Goal: Information Seeking & Learning: Learn about a topic

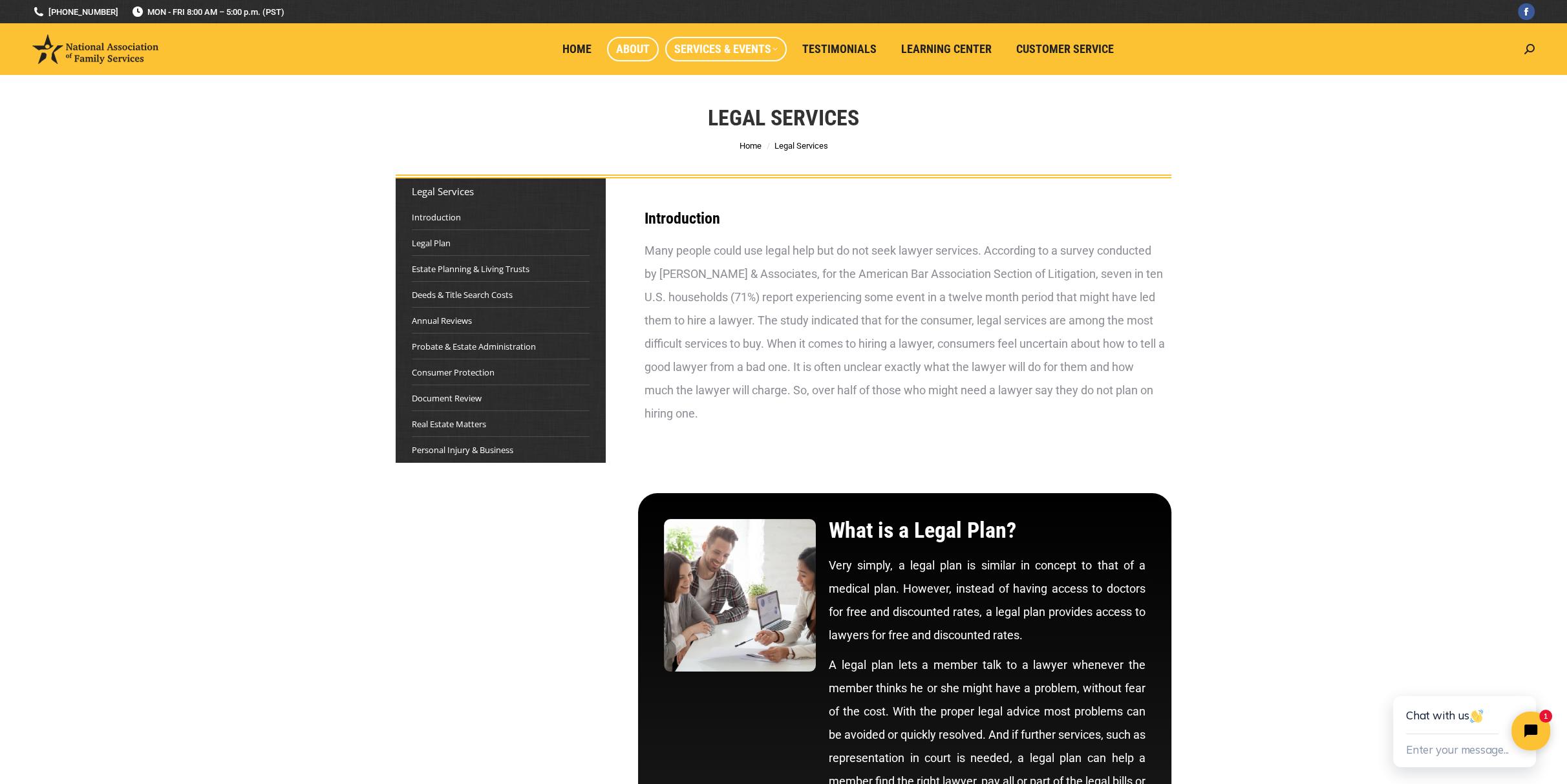
click at [633, 47] on span "About" at bounding box center [633, 49] width 33 height 14
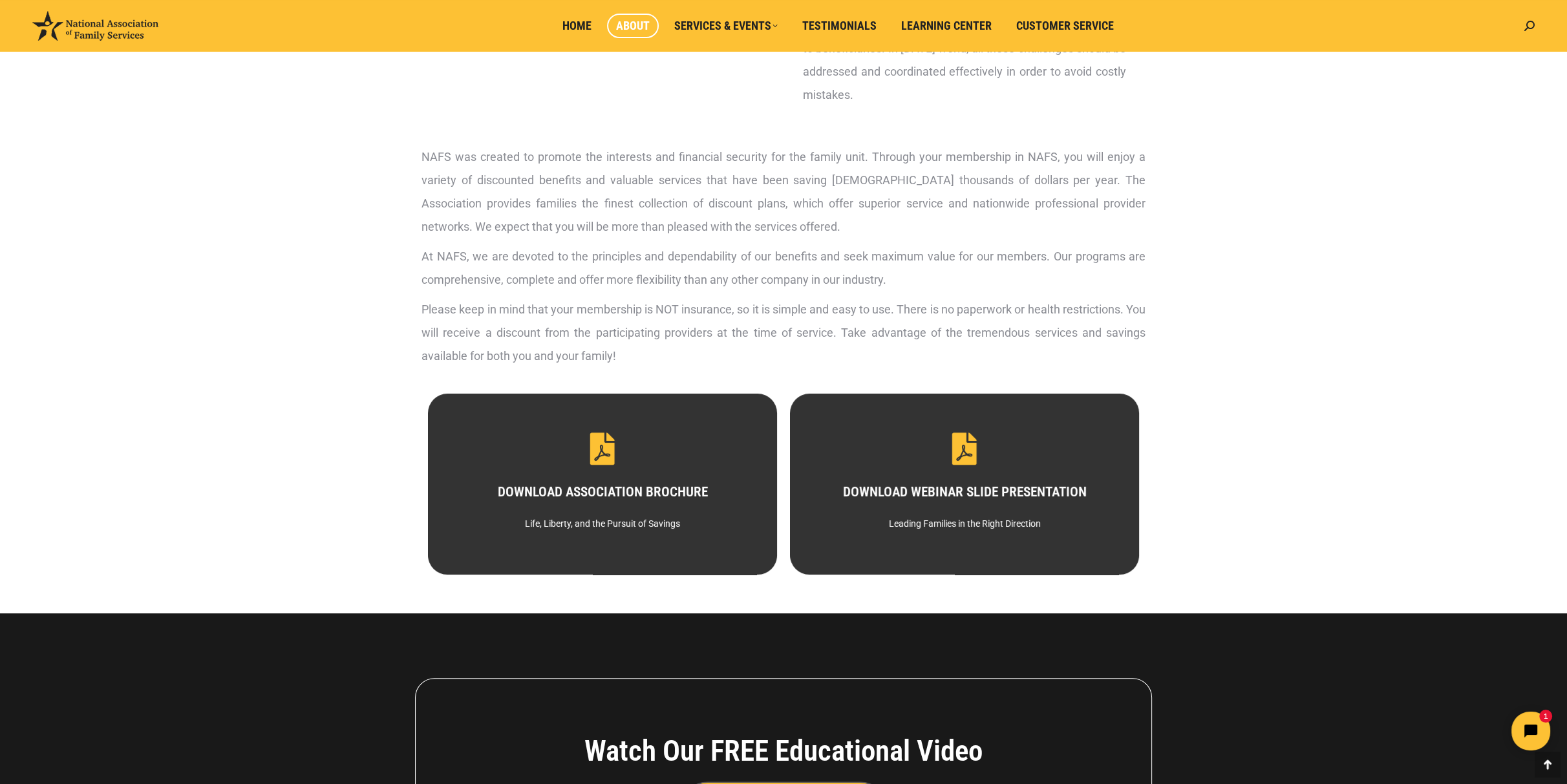
scroll to position [452, 0]
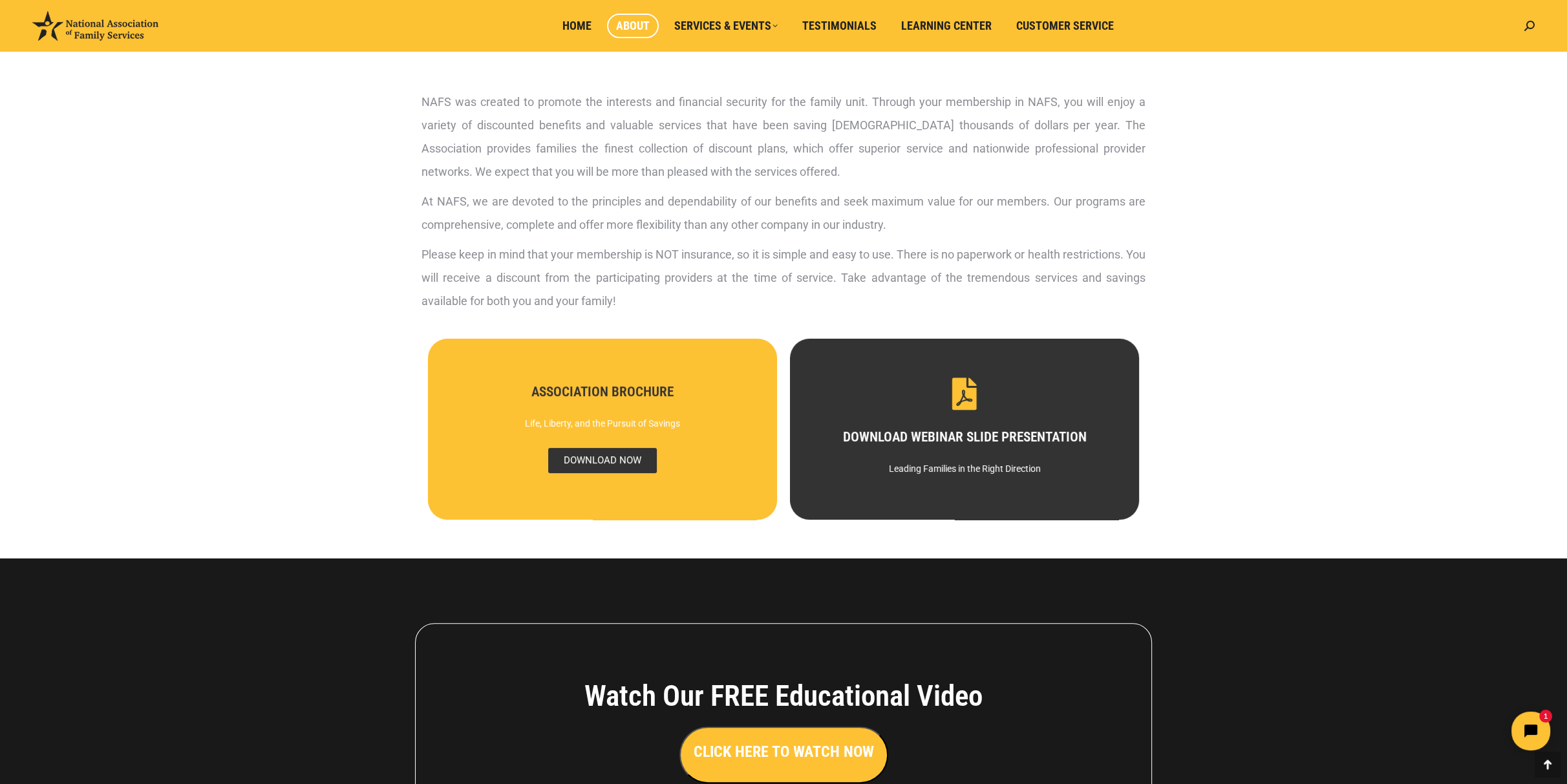
click at [596, 463] on span "DOWNLOAD NOW" at bounding box center [603, 460] width 109 height 25
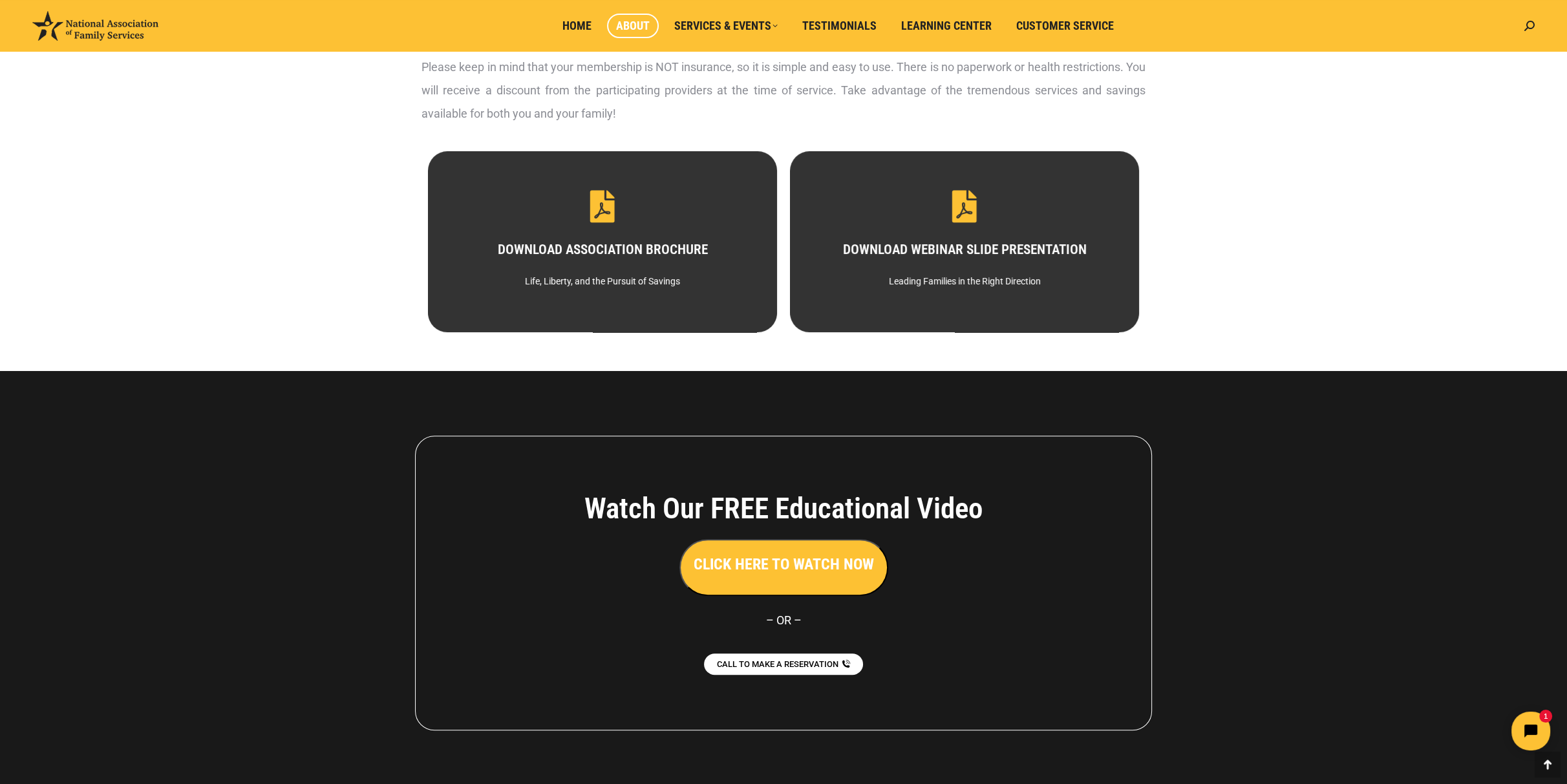
scroll to position [693, 0]
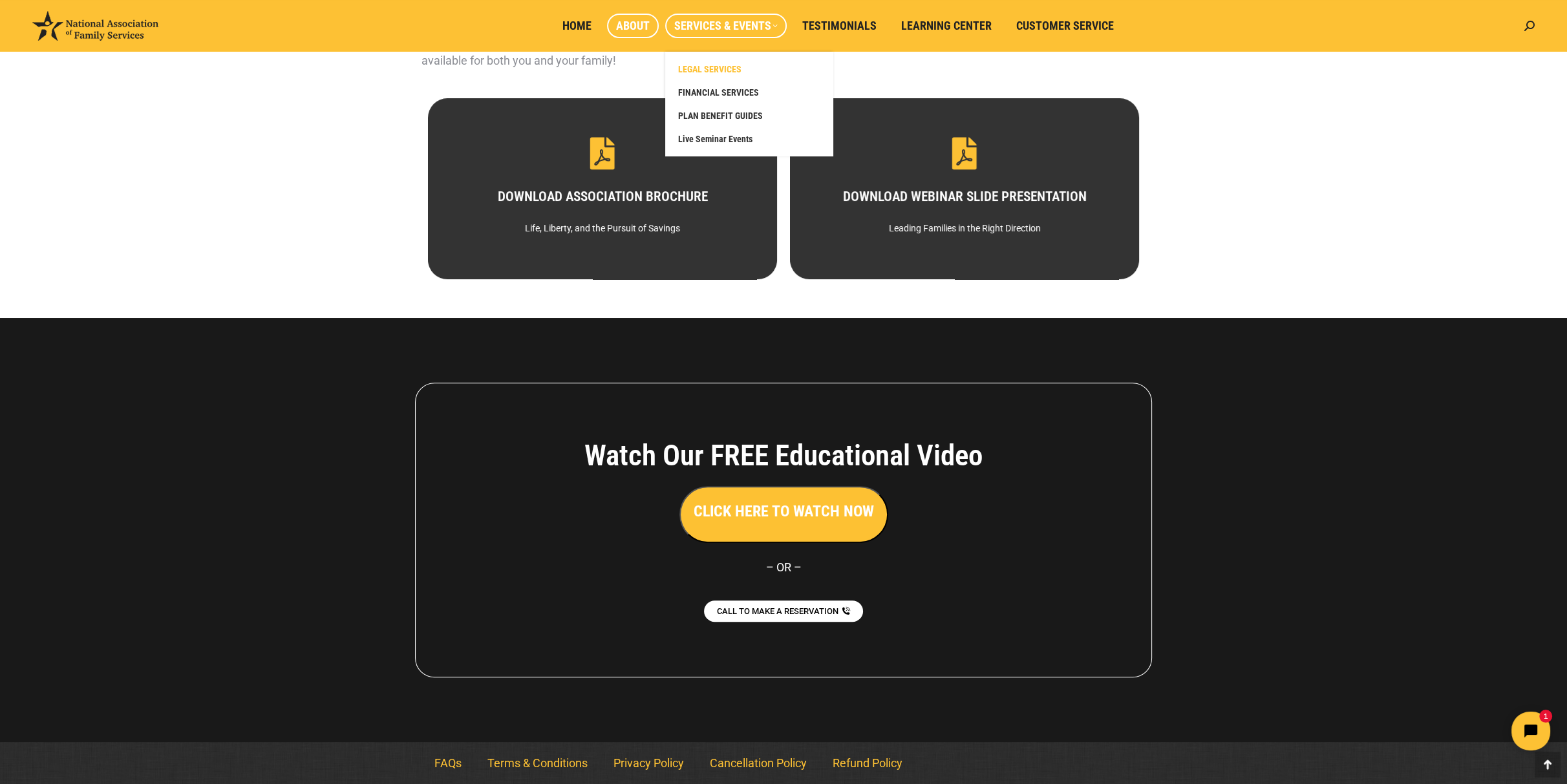
click at [714, 69] on span "LEGAL SERVICES" at bounding box center [709, 69] width 63 height 11
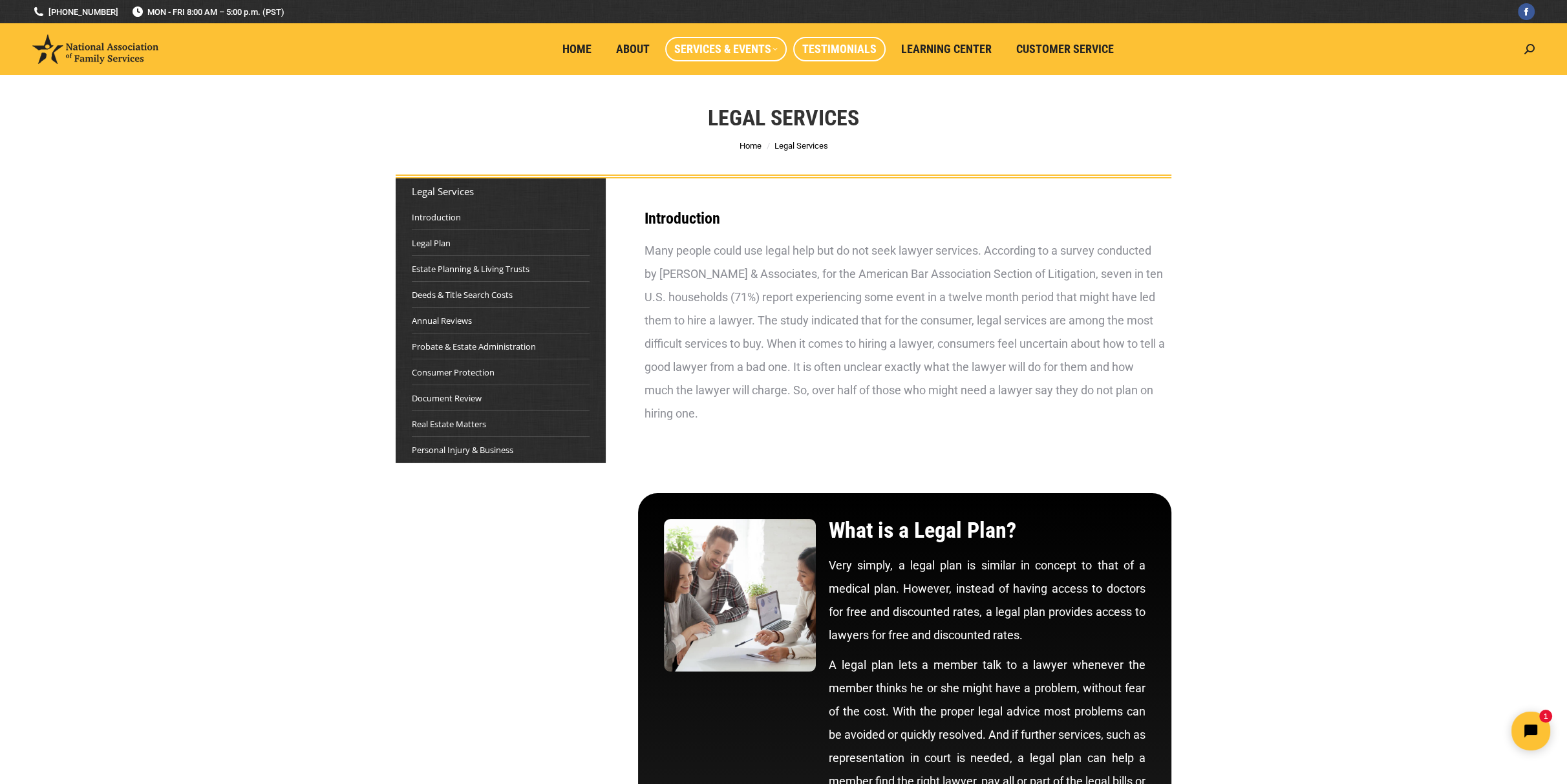
click at [826, 45] on span "Testimonials" at bounding box center [839, 49] width 74 height 14
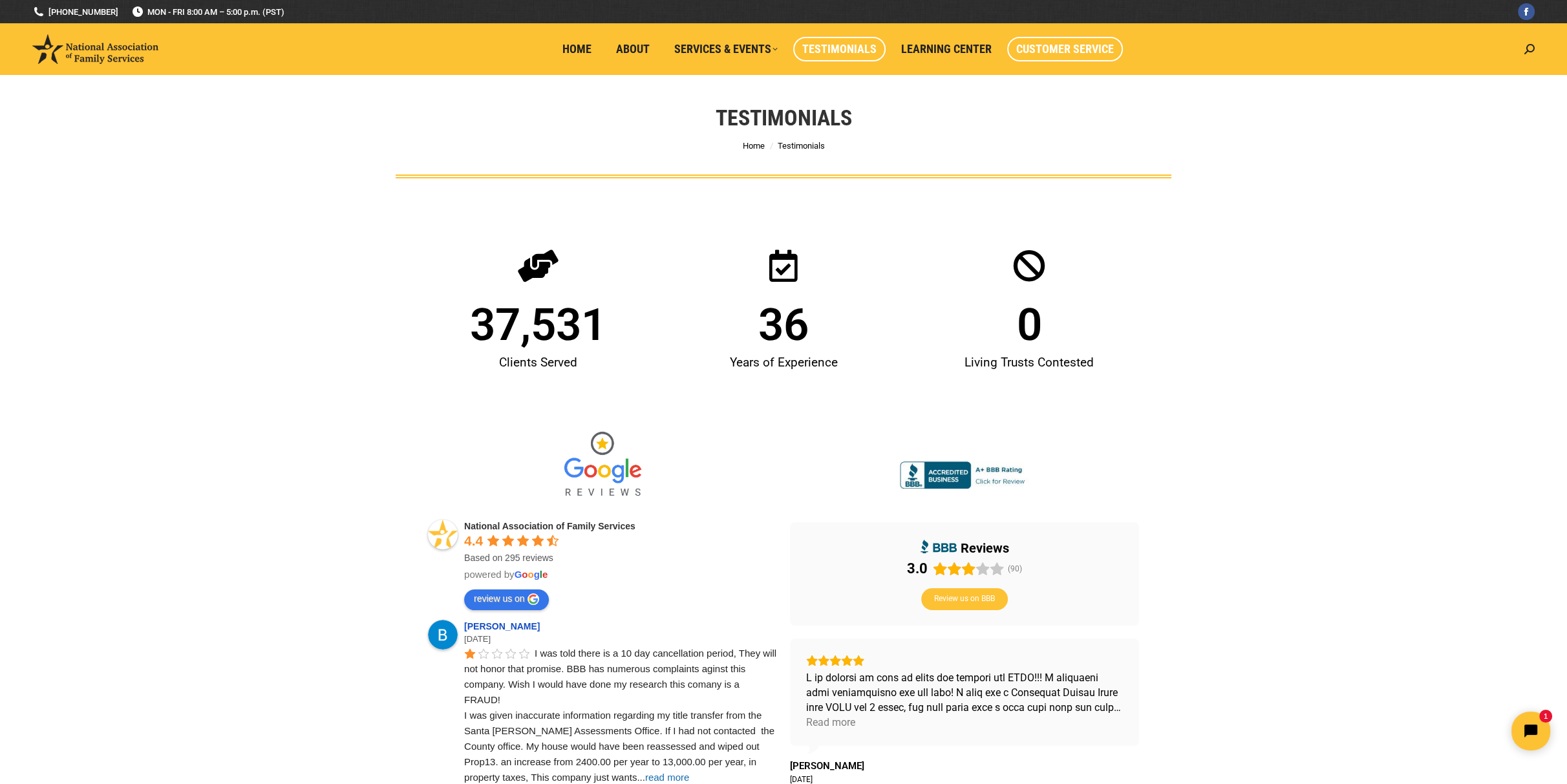
click at [1068, 46] on span "Customer Service" at bounding box center [1065, 49] width 97 height 14
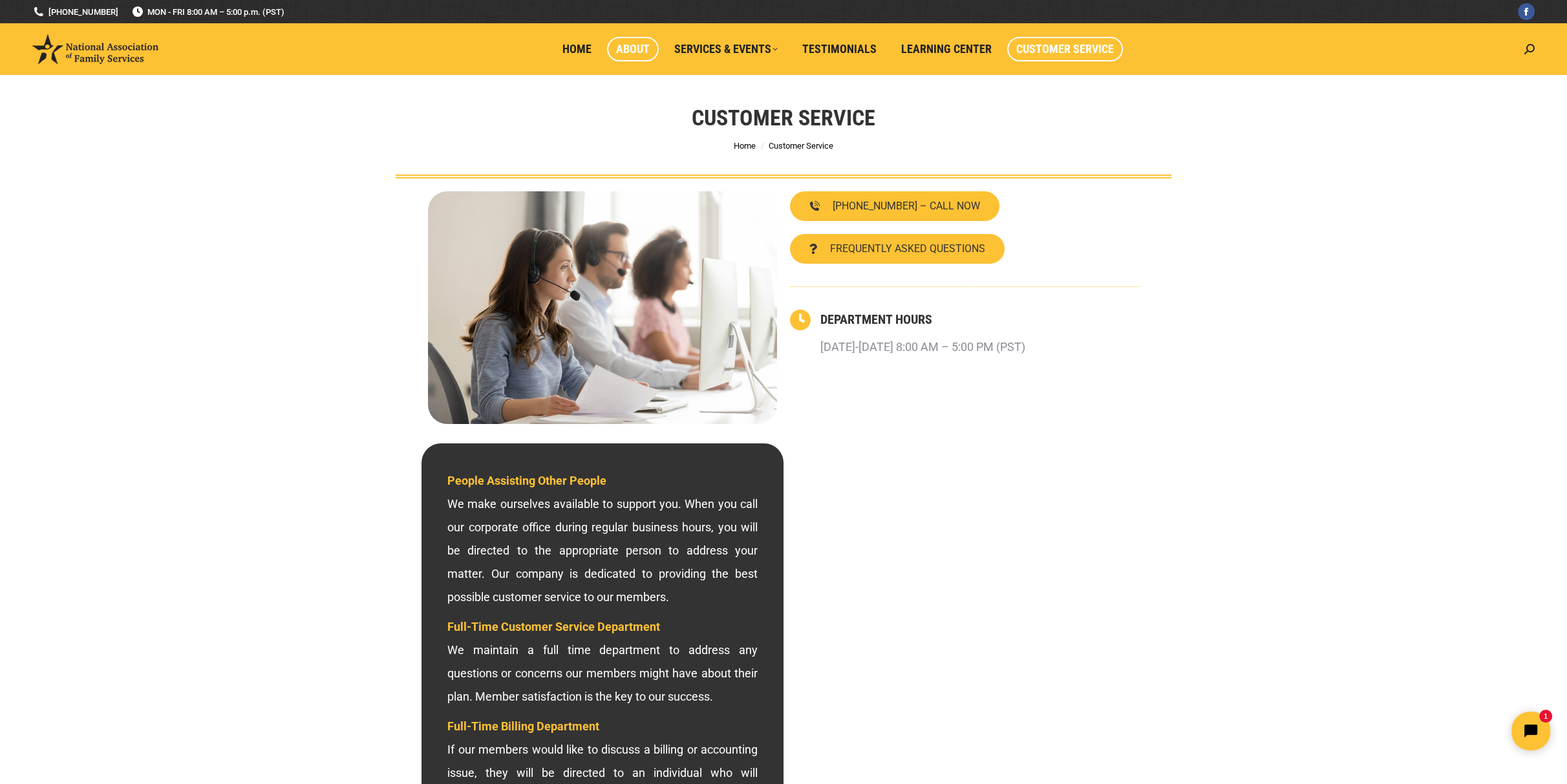
click at [628, 47] on span "About" at bounding box center [633, 49] width 33 height 14
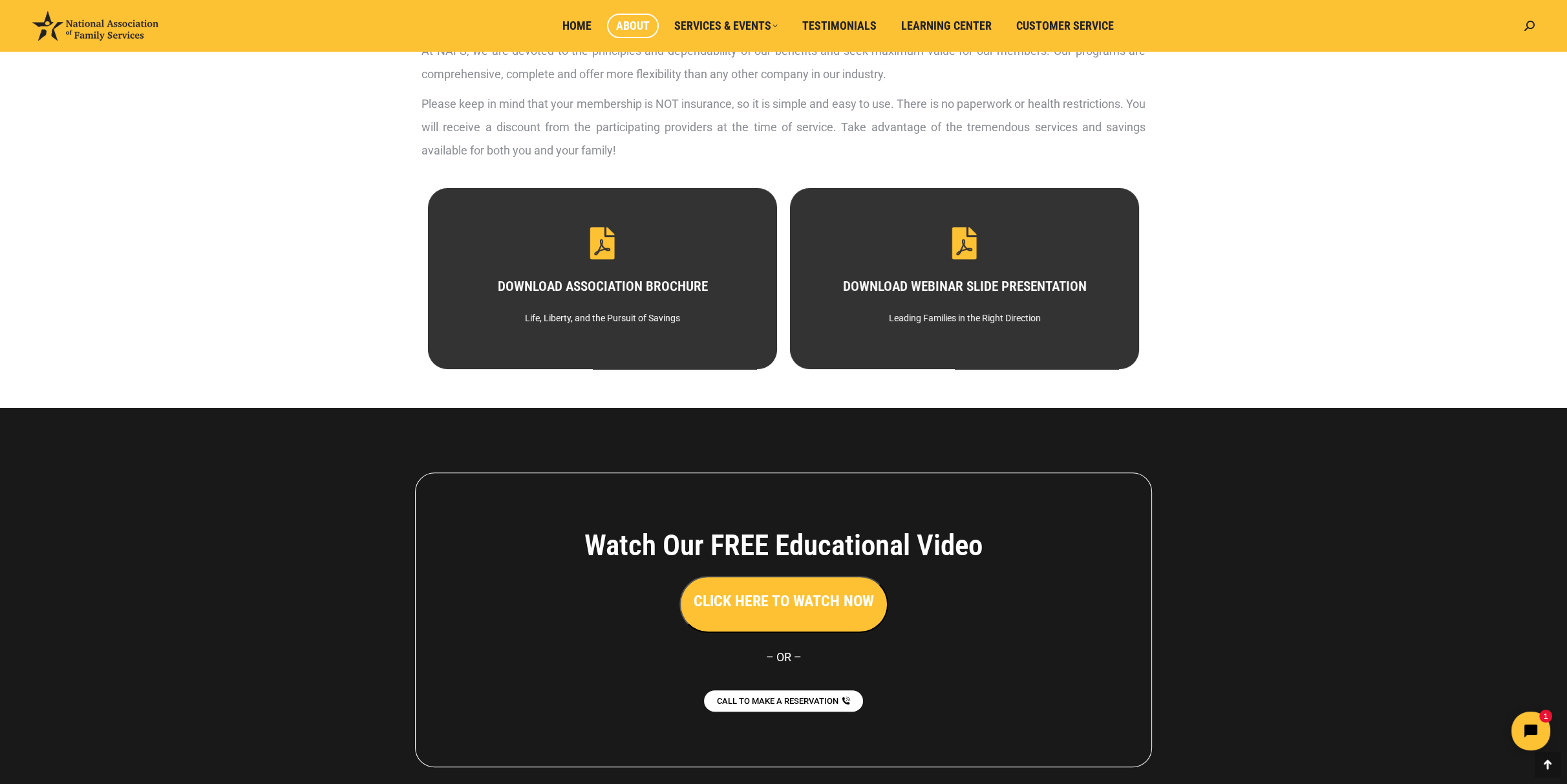
scroll to position [693, 0]
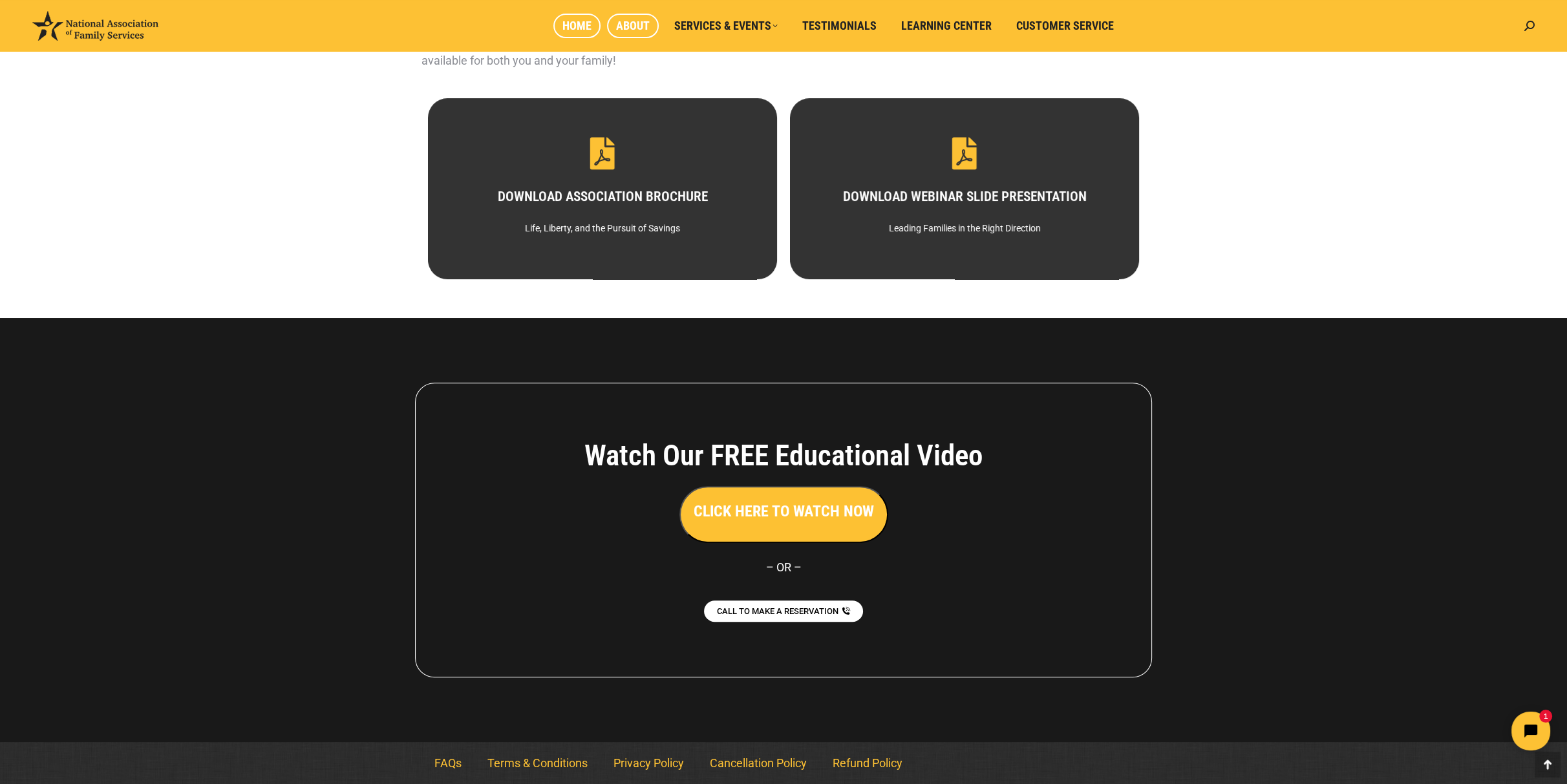
click at [580, 23] on span "Home" at bounding box center [577, 25] width 29 height 14
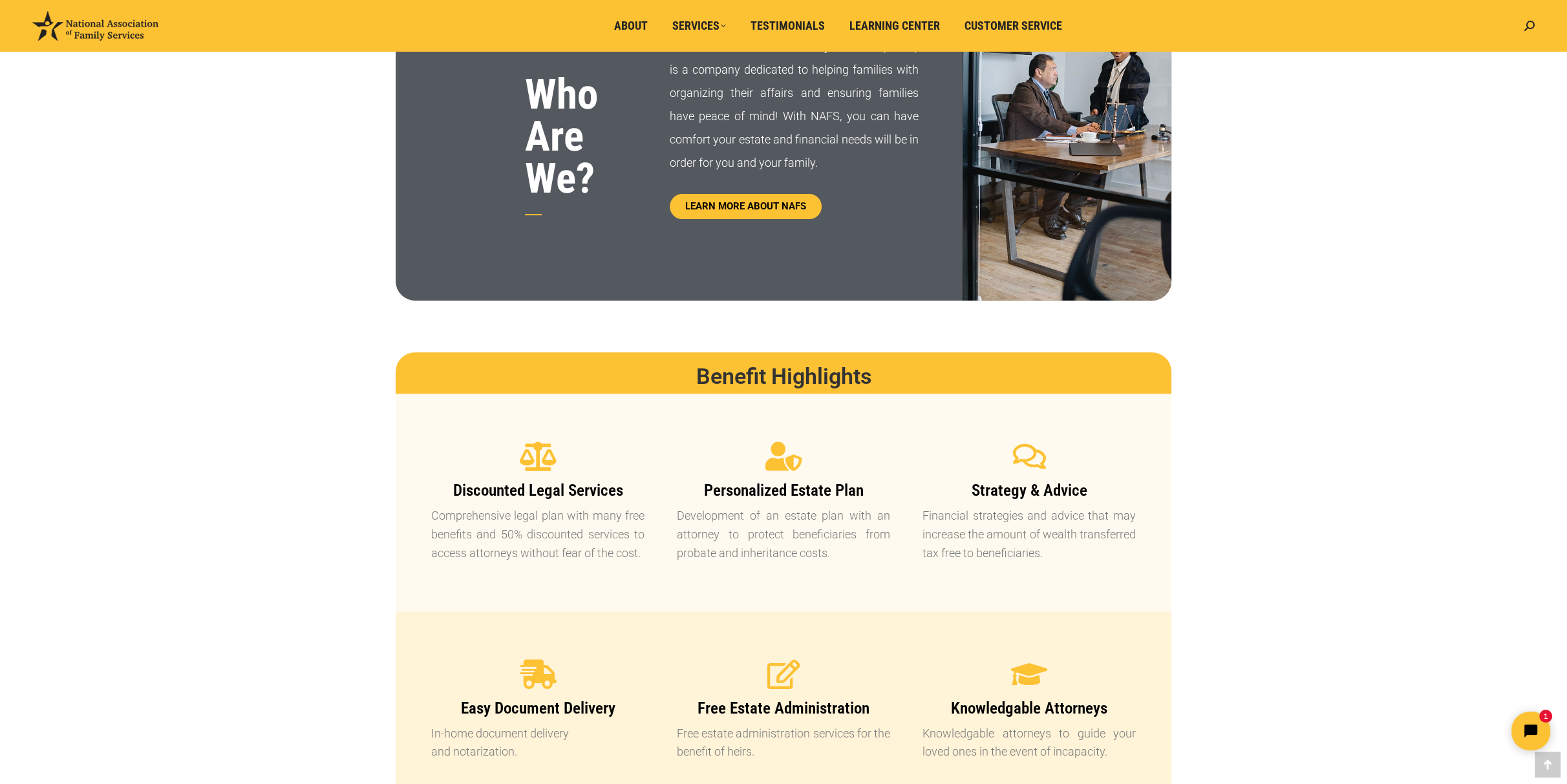
scroll to position [905, 0]
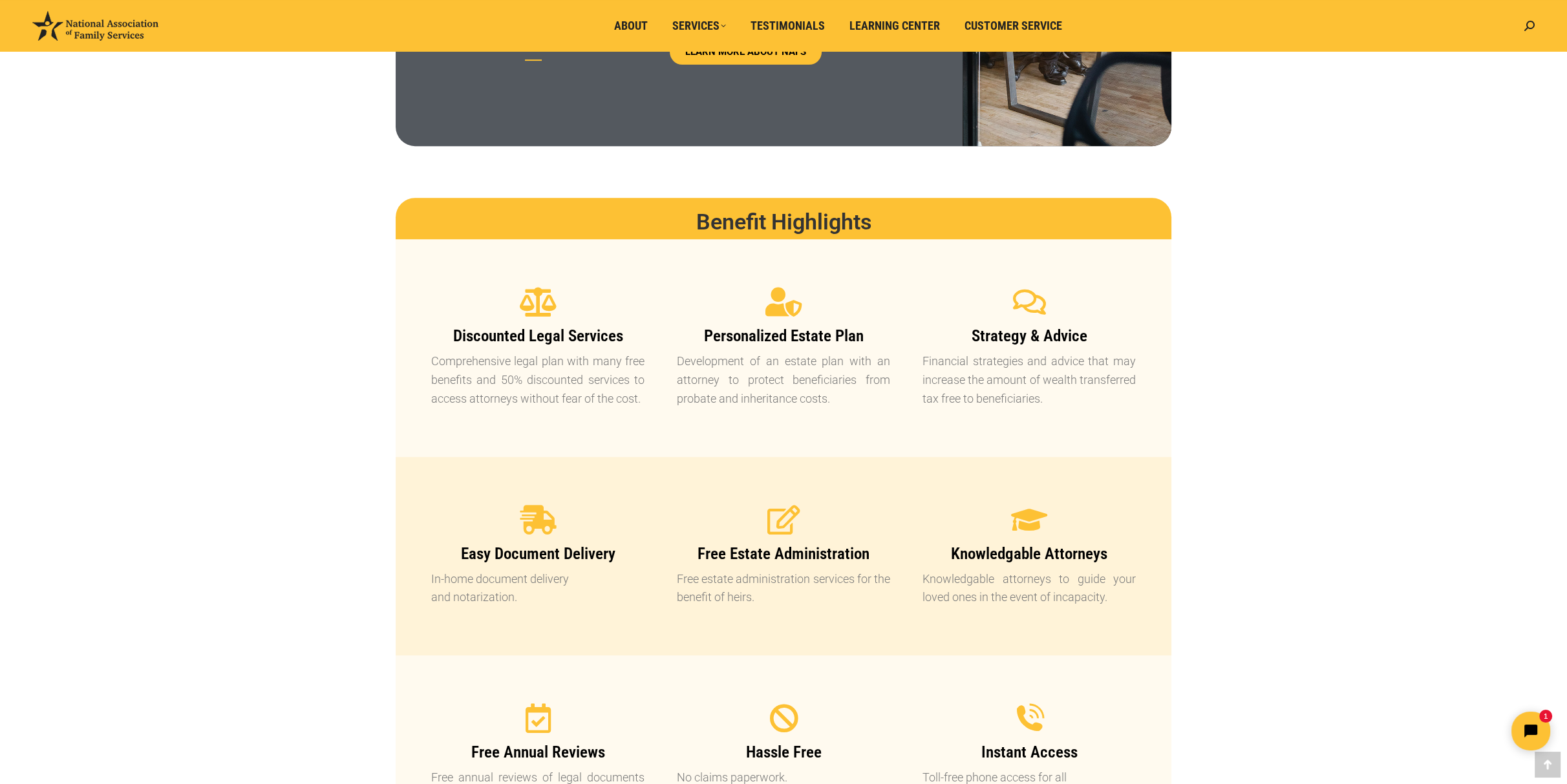
click at [528, 374] on p "Comprehensive legal plan with many free benefits and 50% discounted services to…" at bounding box center [538, 380] width 214 height 55
click at [540, 340] on span "Discounted Legal Services" at bounding box center [537, 336] width 170 height 19
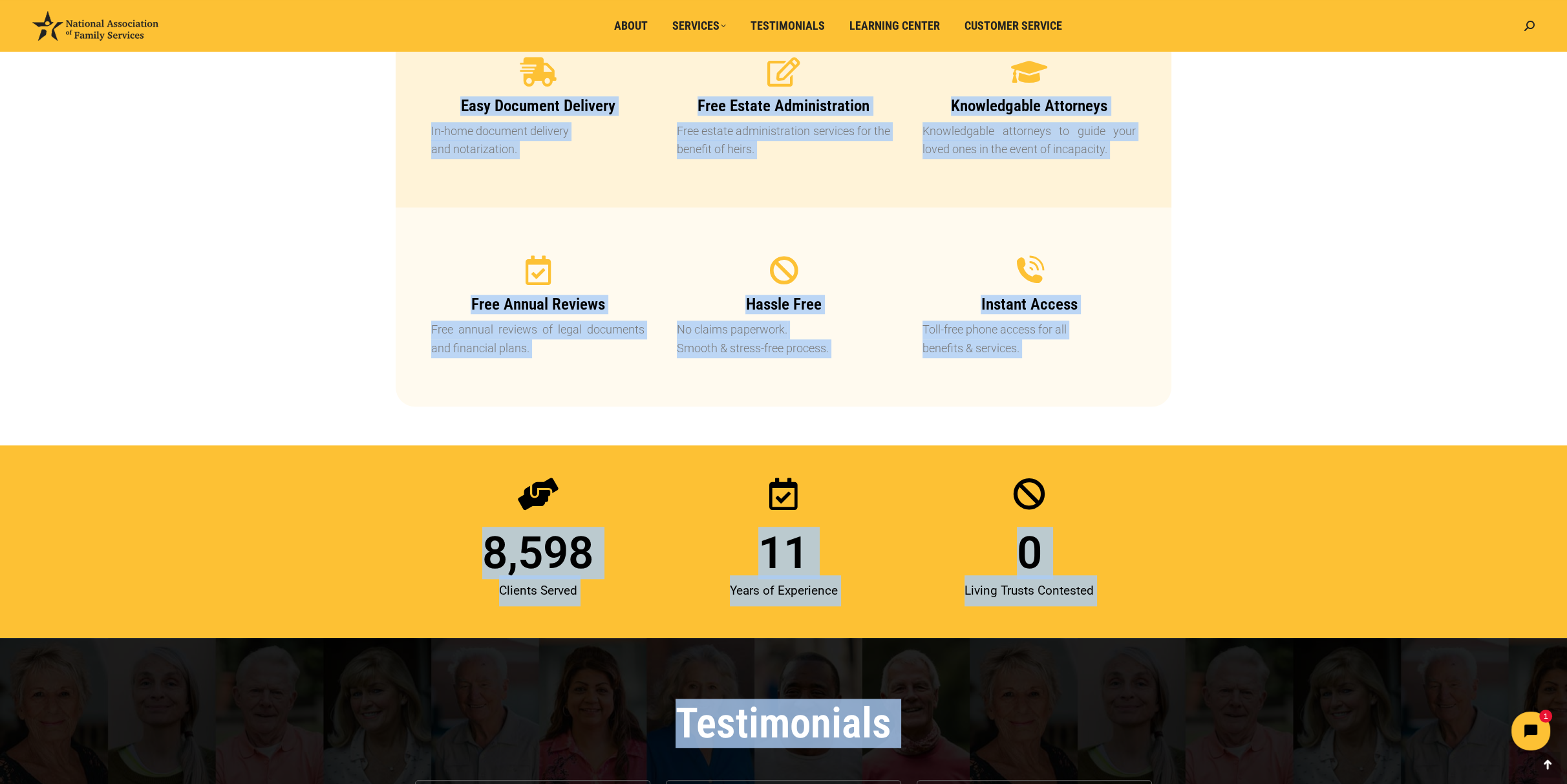
scroll to position [1435, 0]
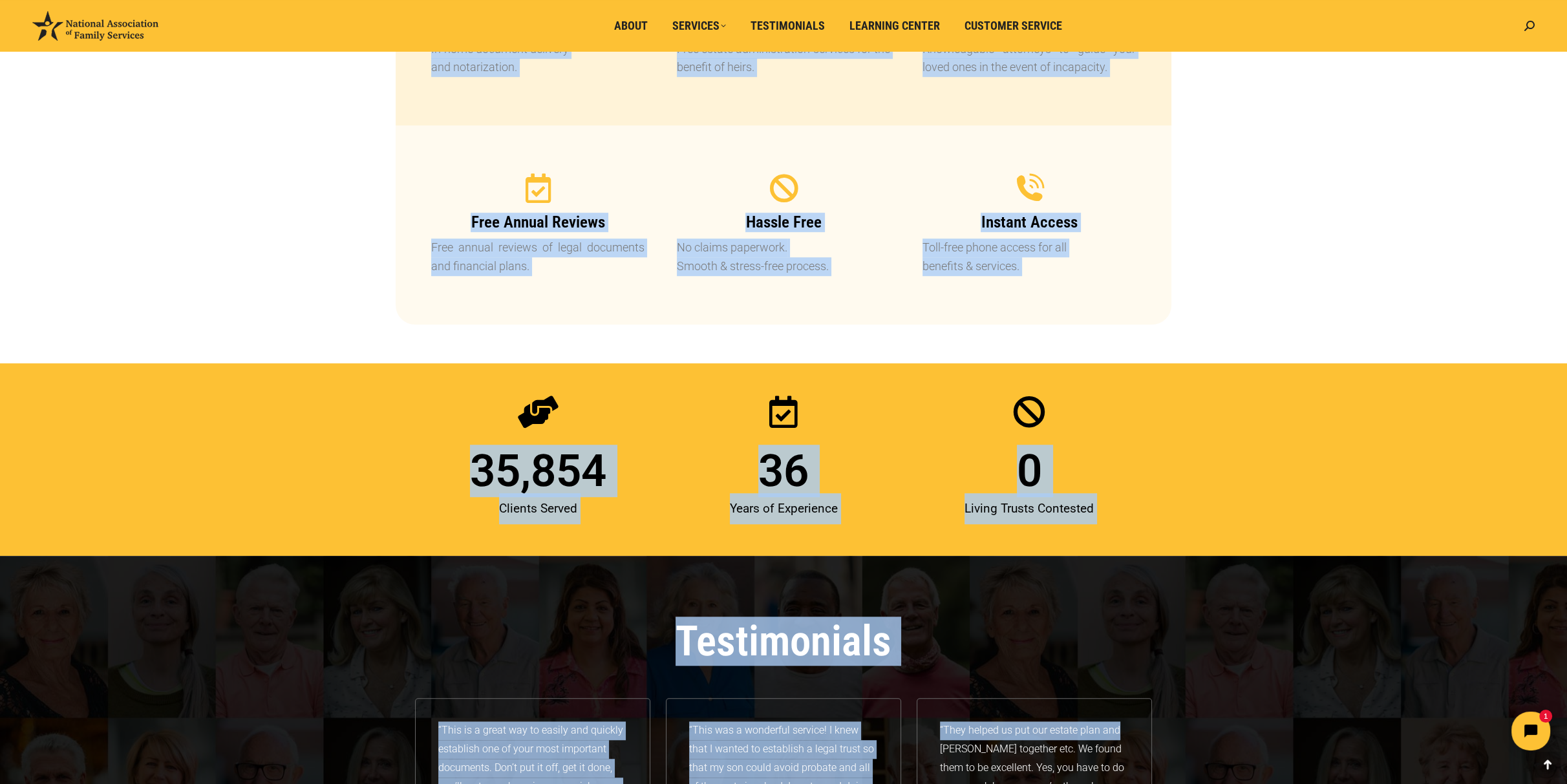
drag, startPoint x: 396, startPoint y: 171, endPoint x: 1109, endPoint y: 297, distance: 724.0
click at [1109, 297] on div "Best Living Trust and Estate Planning Service CLICK HERE TO WATCH OUR FREE EDUC…" at bounding box center [784, 290] width 776 height 2408
copy div "Benefit Highlights Discounted Legal Services Comprehensive legal plan with many…"
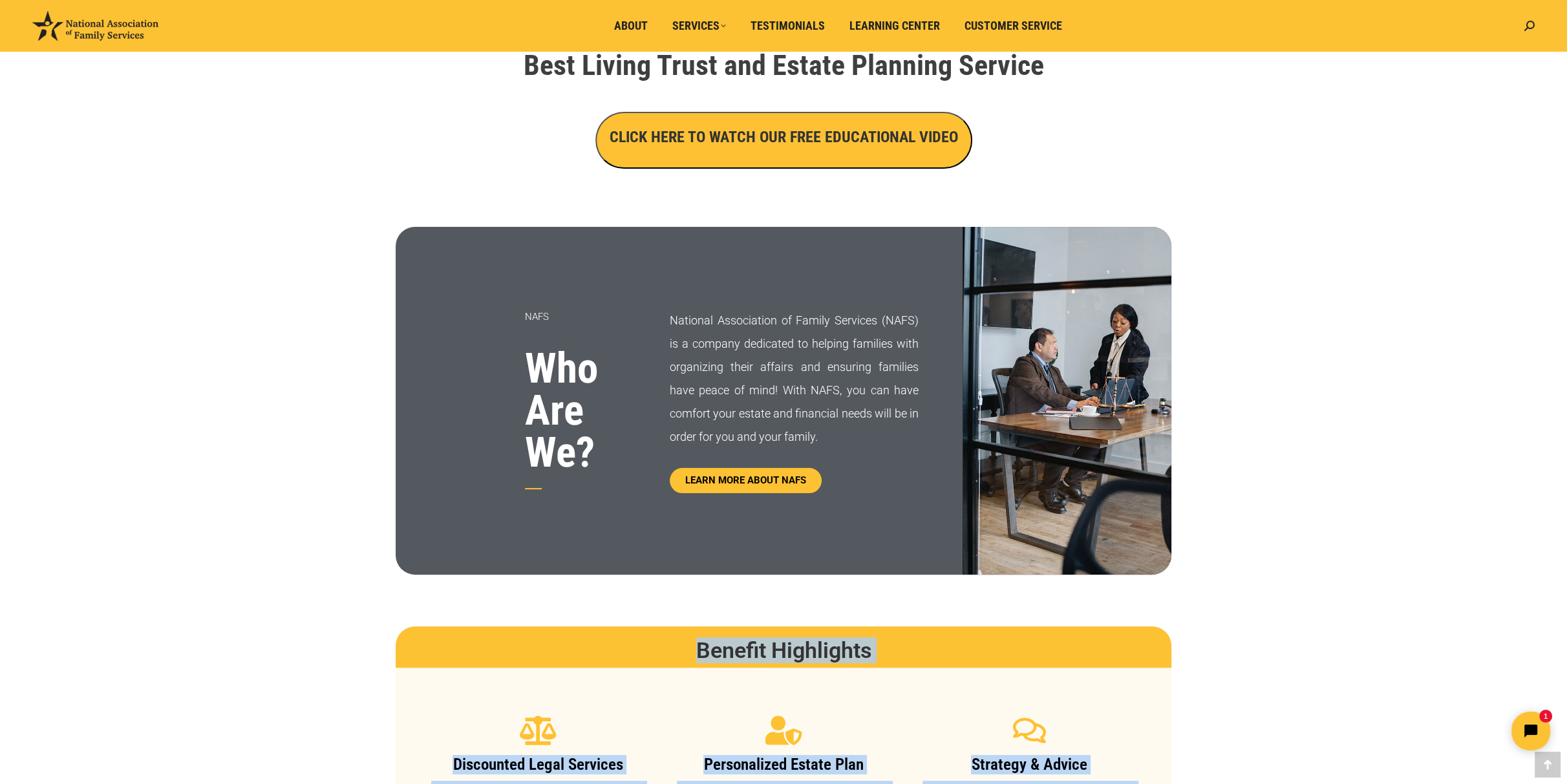
scroll to position [379, 0]
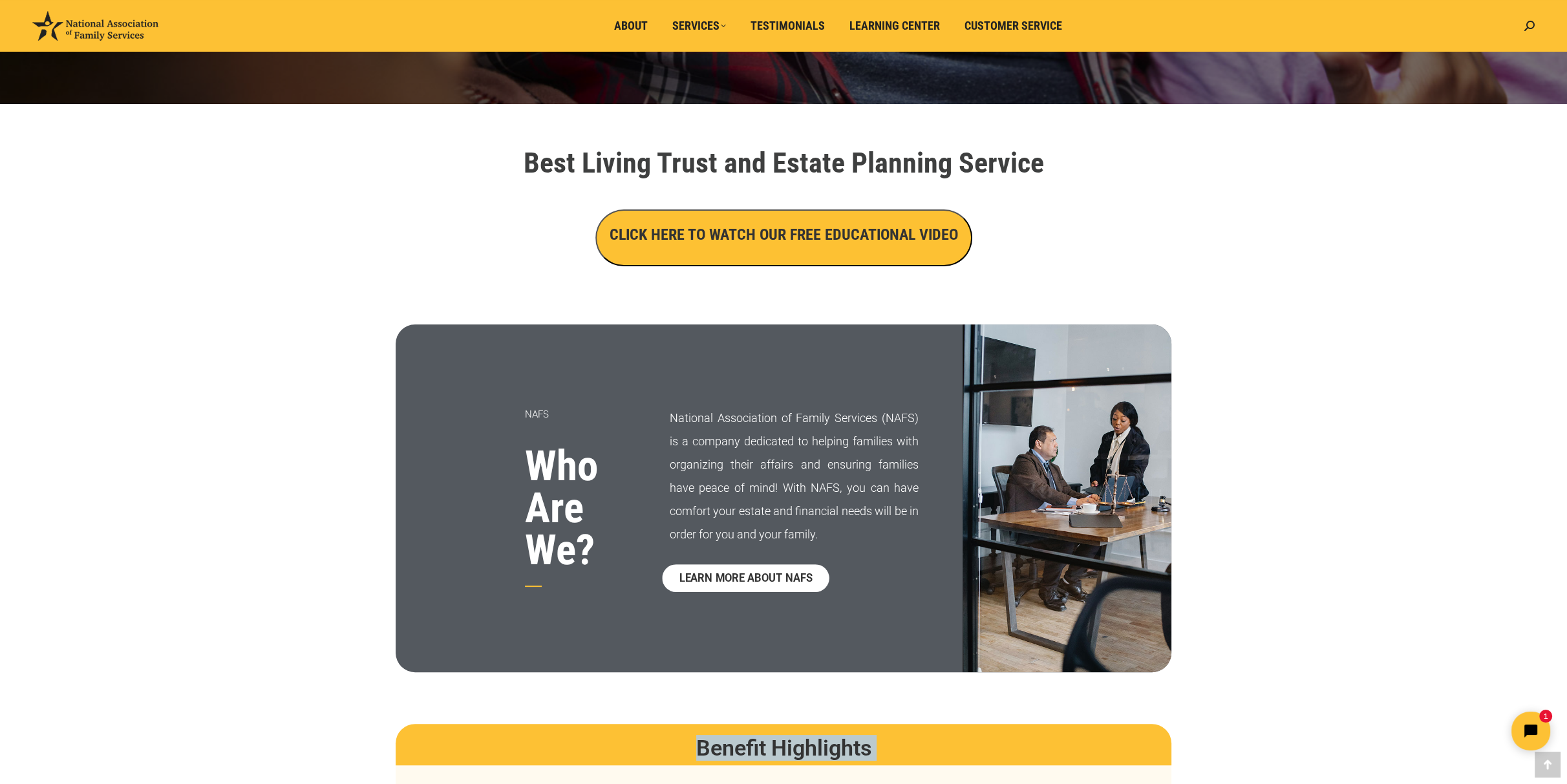
click at [745, 580] on span "LEARN MORE ABOUT NAFS" at bounding box center [745, 578] width 133 height 11
